Goal: Check status: Check status

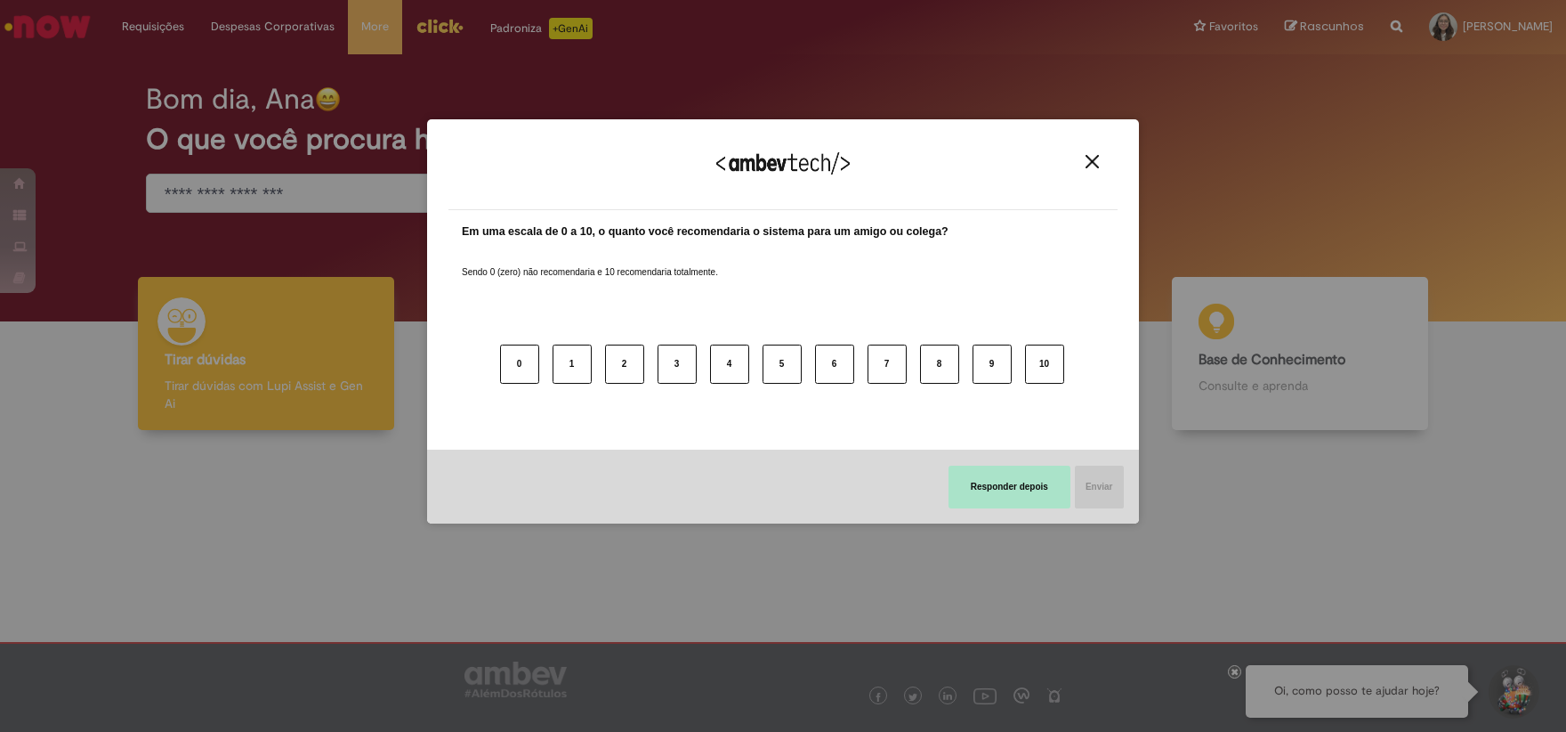
click at [1010, 486] on button "Responder depois" at bounding box center [1010, 486] width 122 height 43
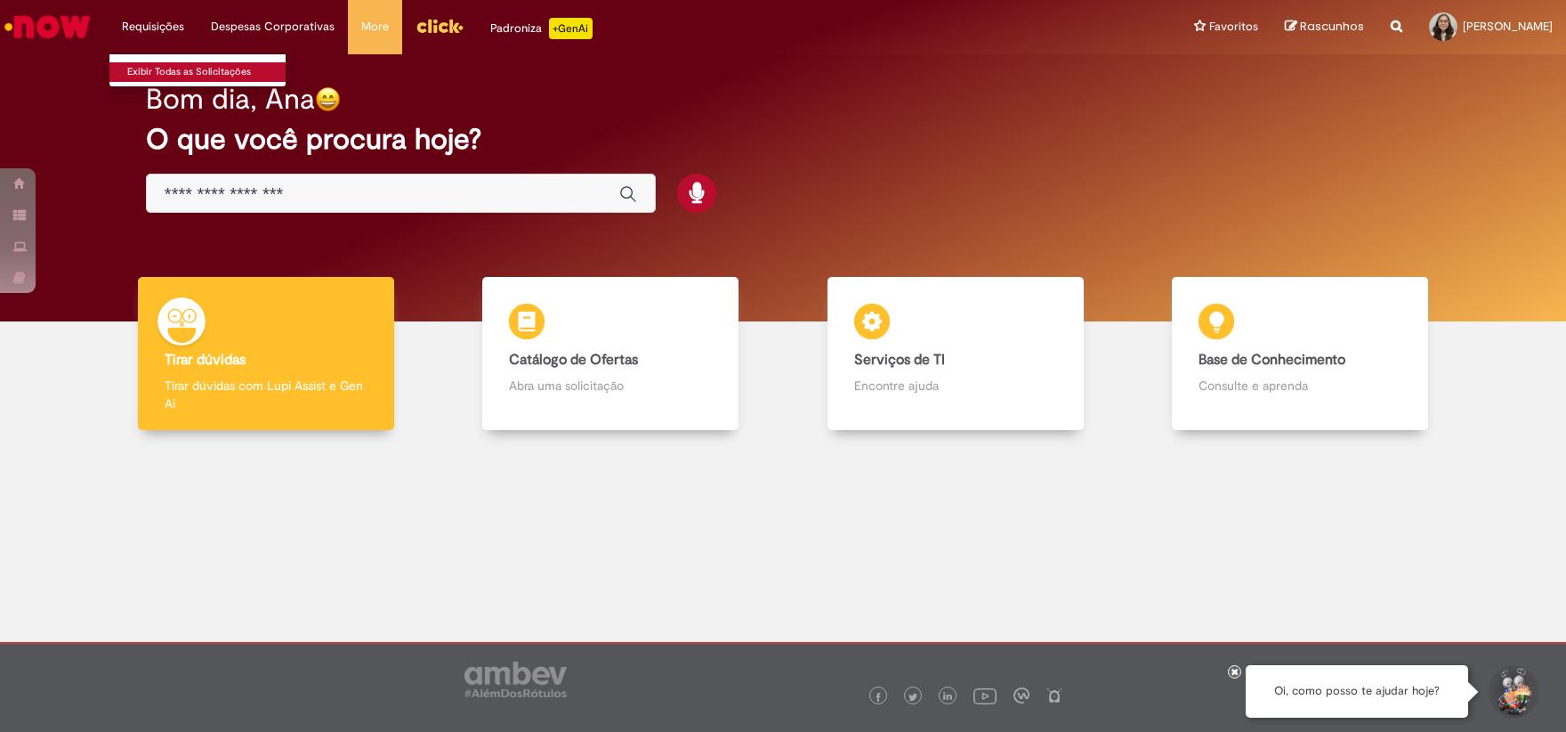
click at [150, 67] on link "Exibir Todas as Solicitações" at bounding box center [207, 72] width 196 height 20
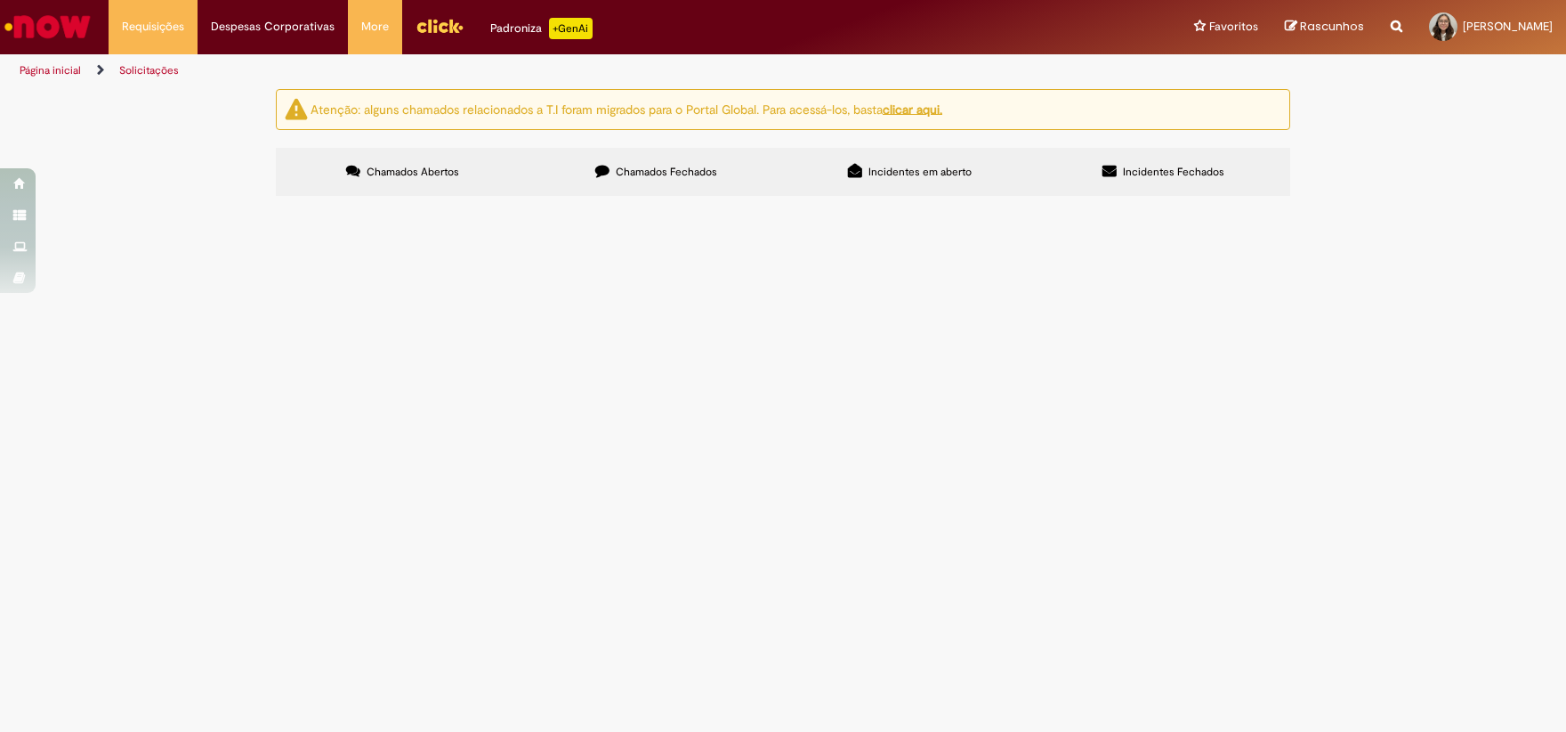
click at [722, 183] on label "Chamados Fechados" at bounding box center [657, 172] width 254 height 48
click at [0, 0] on td "R13537284" at bounding box center [0, 0] width 0 height 0
click at [0, 0] on span "Serviços Gerais do CSC" at bounding box center [0, 0] width 0 height 0
click at [0, 0] on span "R13537284" at bounding box center [0, 0] width 0 height 0
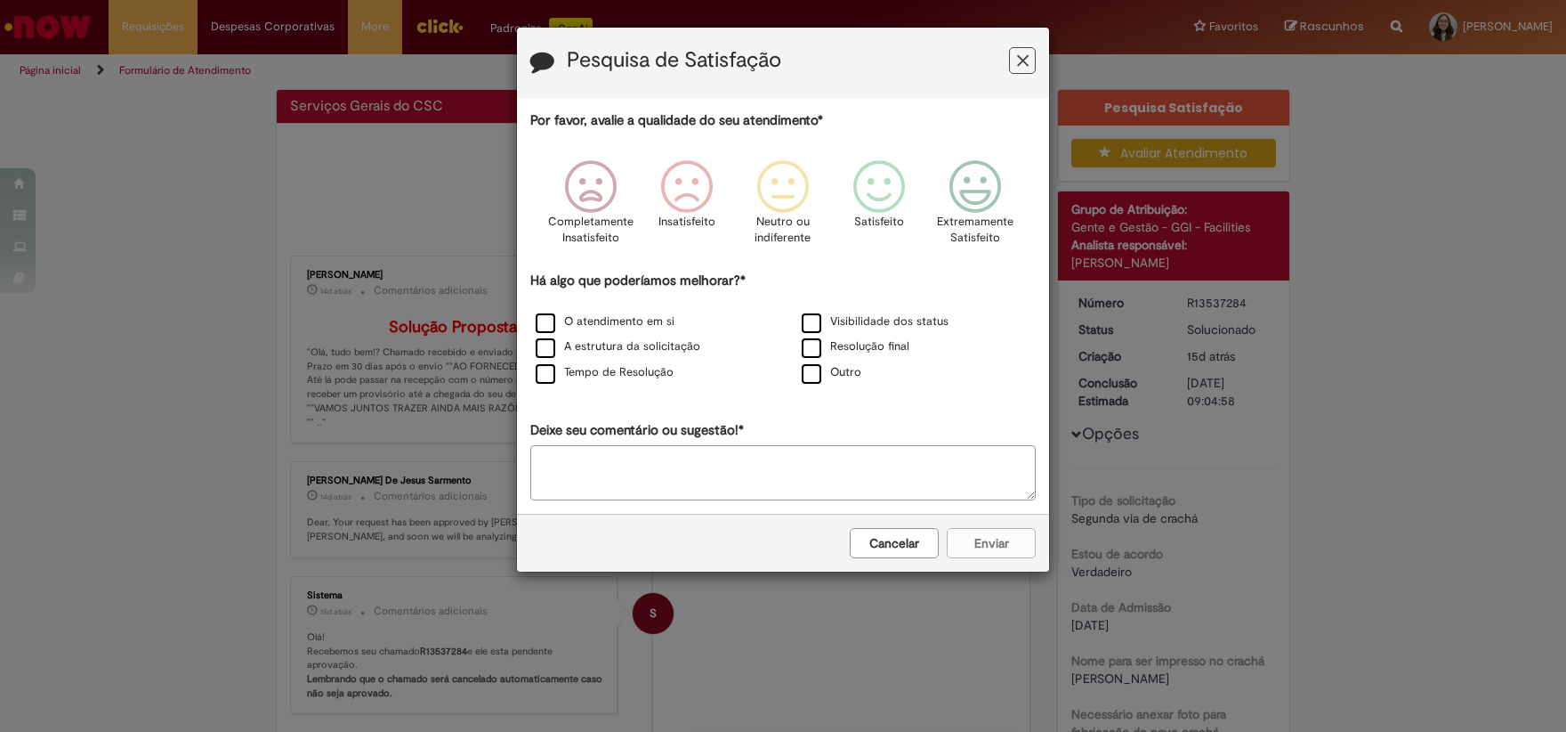
click at [894, 551] on button "Cancelar" at bounding box center [894, 543] width 89 height 30
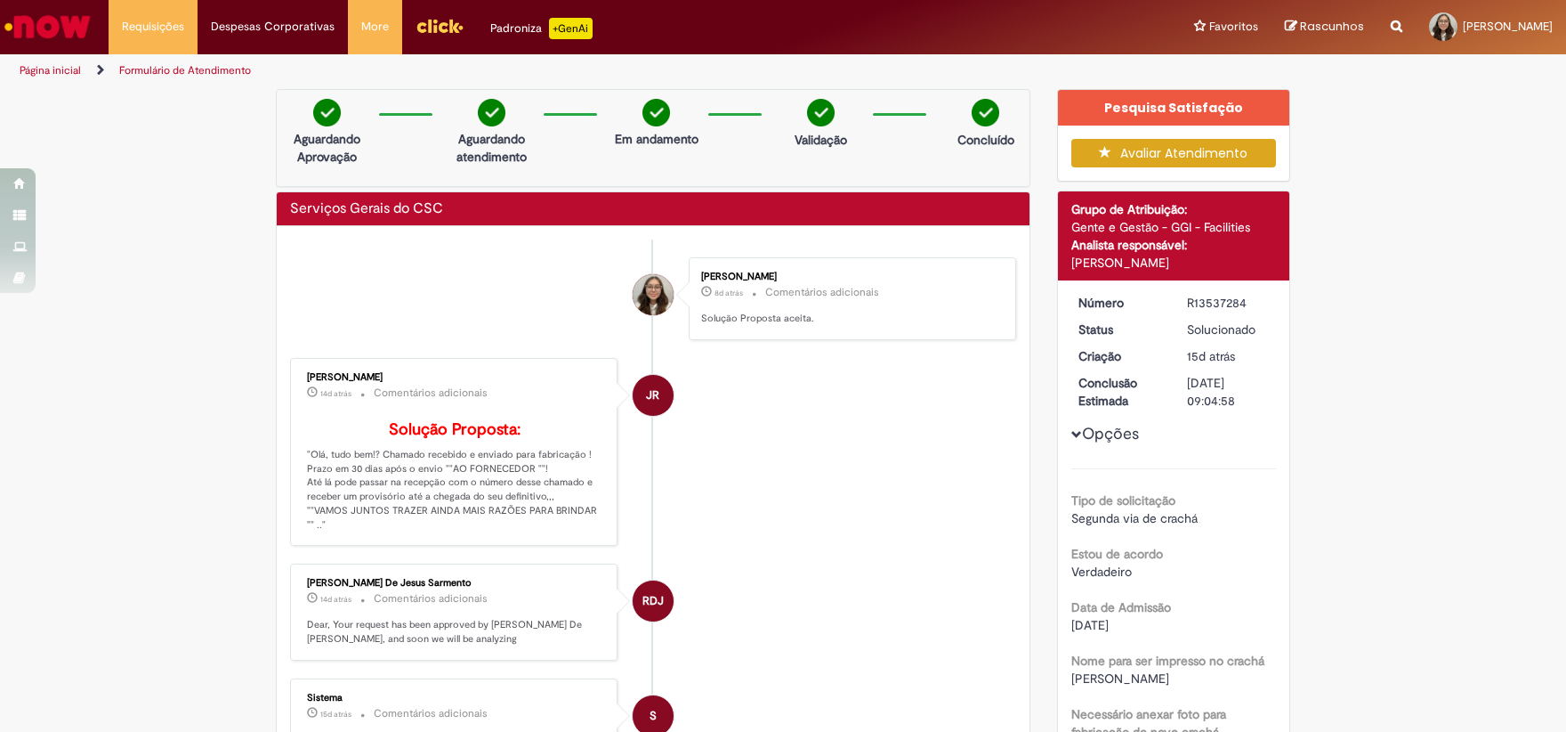
click at [44, 31] on img "Ir para a Homepage" at bounding box center [48, 27] width 92 height 36
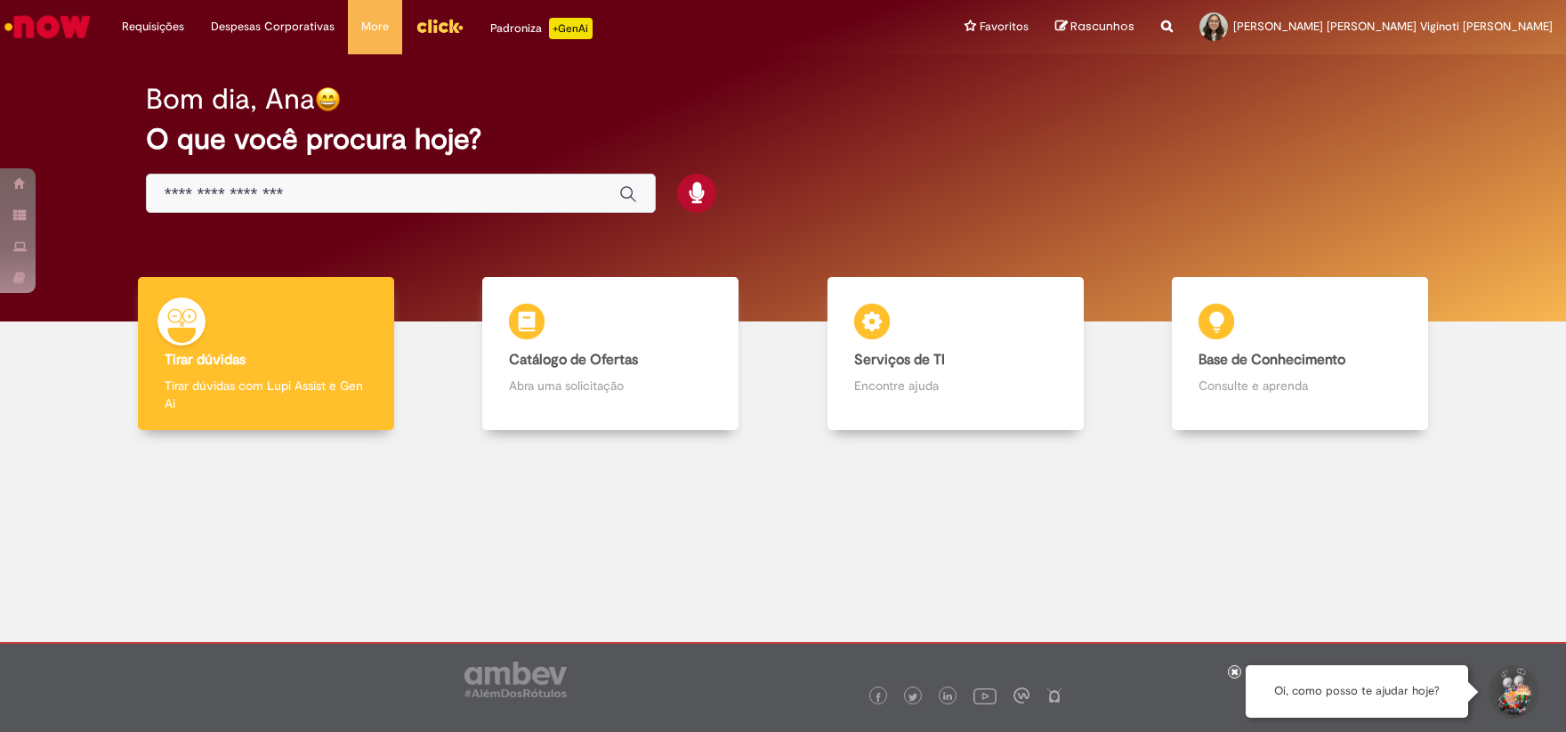
click at [436, 26] on img "Menu Cabeçalho" at bounding box center [440, 25] width 48 height 27
click at [437, 25] on img "Menu Cabeçalho" at bounding box center [440, 25] width 48 height 27
